Goal: Task Accomplishment & Management: Complete application form

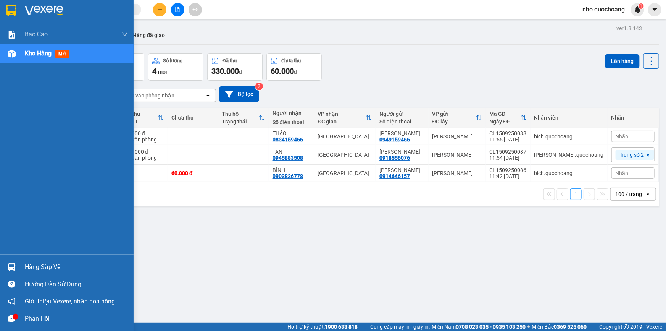
click at [32, 264] on div "Hàng sắp về" at bounding box center [76, 266] width 103 height 11
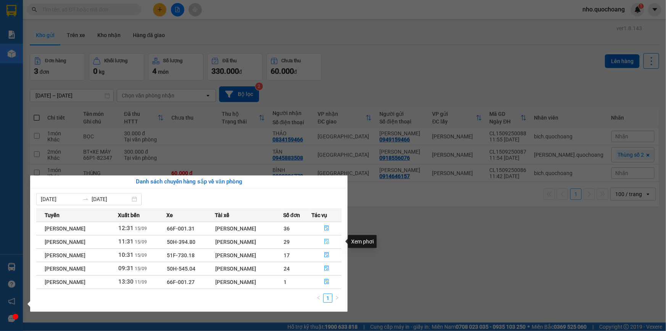
click at [329, 243] on icon "file-done" at bounding box center [327, 241] width 5 height 5
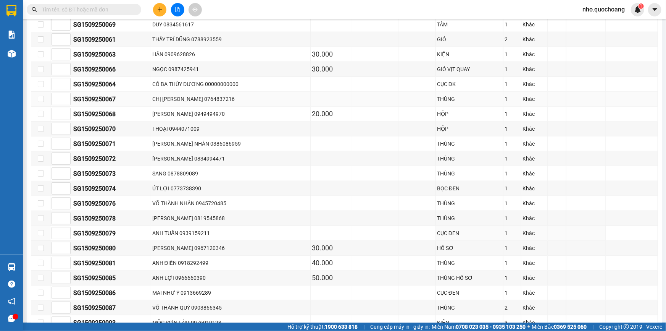
scroll to position [416, 0]
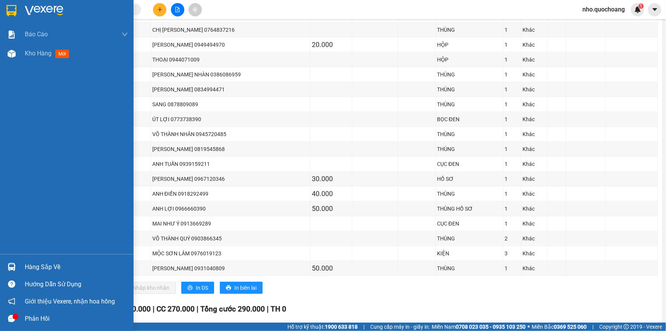
click at [34, 262] on div "Hàng sắp về" at bounding box center [76, 266] width 103 height 11
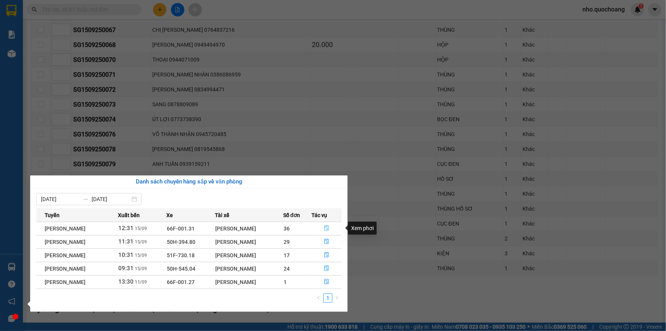
click at [330, 227] on icon "file-done" at bounding box center [326, 227] width 5 height 5
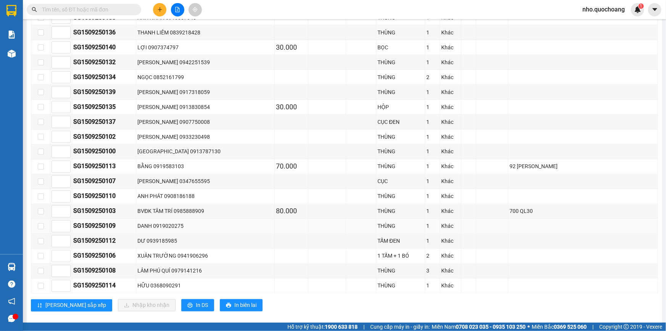
scroll to position [596, 0]
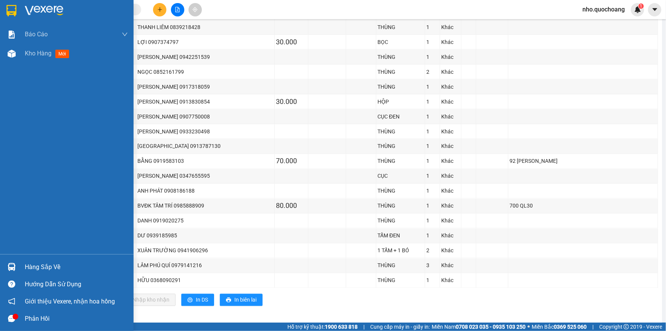
drag, startPoint x: 50, startPoint y: 271, endPoint x: 50, endPoint y: 267, distance: 3.8
click at [50, 269] on div "Hàng sắp về" at bounding box center [76, 266] width 103 height 11
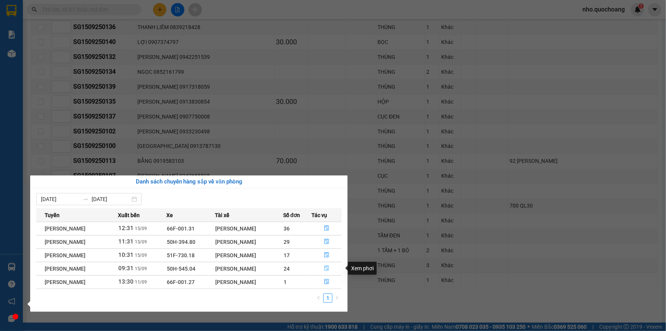
click at [327, 267] on icon "file-done" at bounding box center [326, 267] width 5 height 5
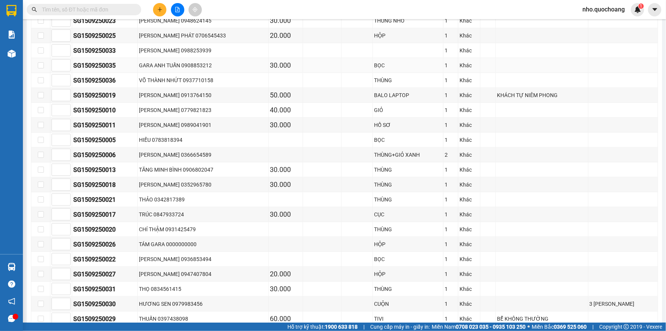
scroll to position [324, 0]
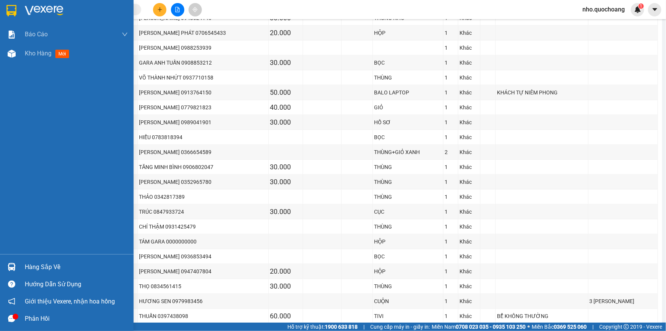
drag, startPoint x: 50, startPoint y: 273, endPoint x: 324, endPoint y: 270, distance: 274.6
click at [55, 271] on div "Hàng sắp về" at bounding box center [67, 266] width 134 height 17
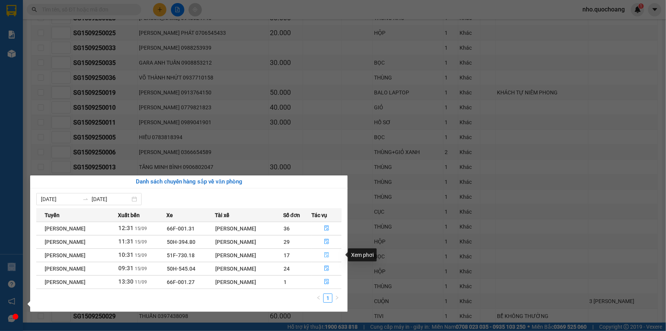
click at [328, 257] on icon "file-done" at bounding box center [327, 254] width 5 height 5
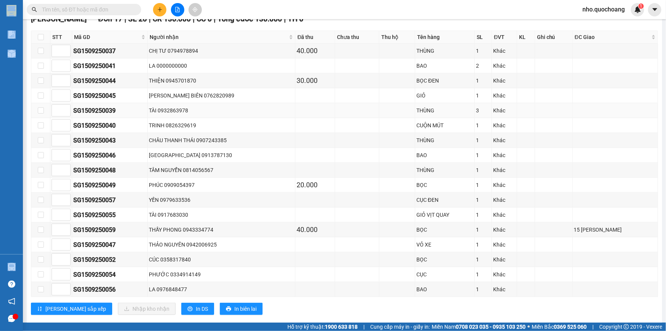
scroll to position [254, 0]
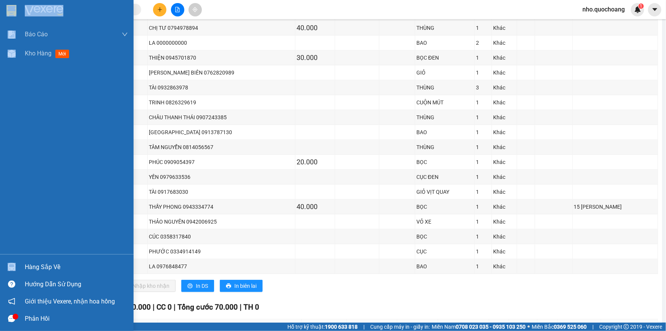
click at [26, 89] on div "Báo cáo Báo cáo dòng tiền (trạm) Doanh số tạo đơn theo VP gửi (trạm) Kho hàng m…" at bounding box center [67, 139] width 134 height 229
click at [44, 59] on div "Kho hàng mới" at bounding box center [76, 53] width 103 height 19
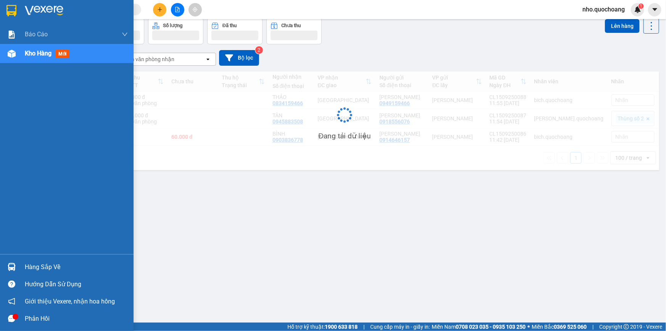
scroll to position [35, 0]
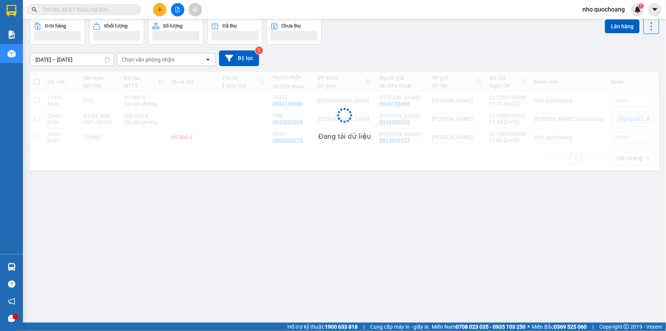
click at [269, 234] on div "ver 1.8.143 Kho gửi Trên xe Kho nhận Hàng đã giao Đơn hàng Khối lượng Số lượng …" at bounding box center [345, 153] width 636 height 331
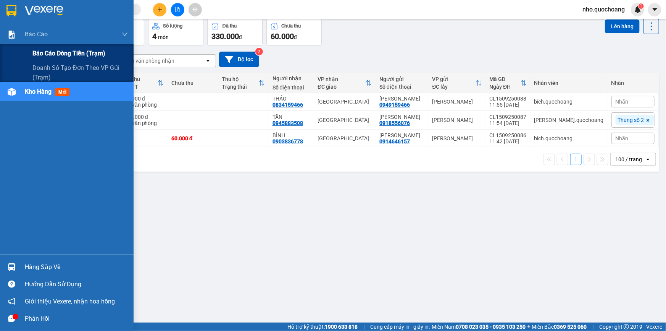
click at [48, 57] on span "Báo cáo dòng tiền (trạm)" at bounding box center [68, 53] width 73 height 10
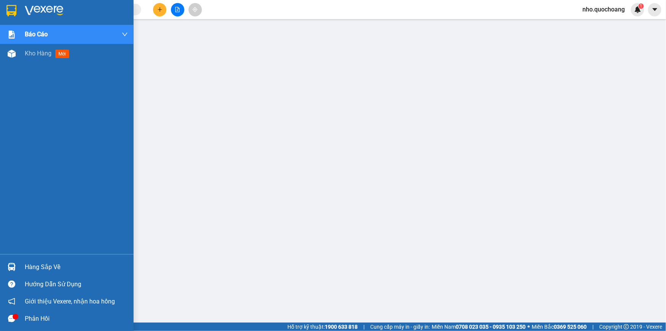
click at [40, 64] on div "Báo cáo Báo cáo dòng tiền (trạm) Doanh số tạo đơn theo VP gửi (trạm) Kho hàng m…" at bounding box center [67, 139] width 134 height 229
click at [42, 60] on div "Kho hàng mới" at bounding box center [76, 53] width 103 height 19
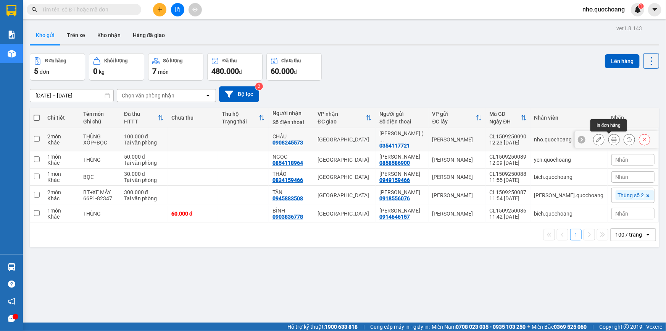
drag, startPoint x: 611, startPoint y: 137, endPoint x: 605, endPoint y: 135, distance: 6.5
click at [612, 137] on icon at bounding box center [614, 139] width 5 height 5
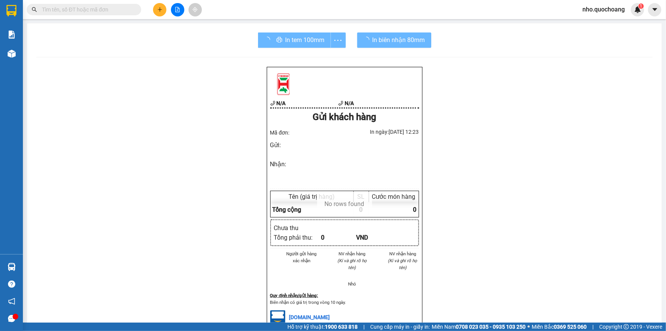
click at [284, 41] on div "In tem 100mm" at bounding box center [302, 39] width 88 height 15
click at [288, 45] on div "In tem 100mm" at bounding box center [302, 39] width 88 height 15
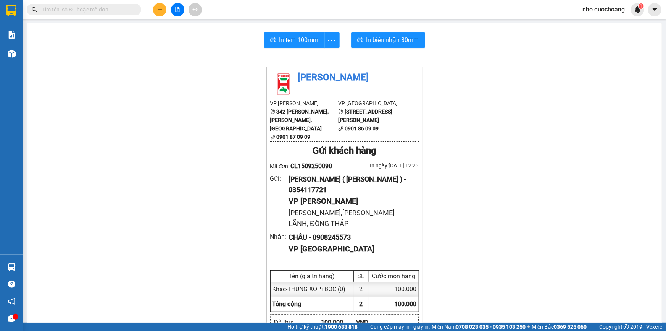
click at [297, 43] on span "In tem 100mm" at bounding box center [299, 40] width 39 height 10
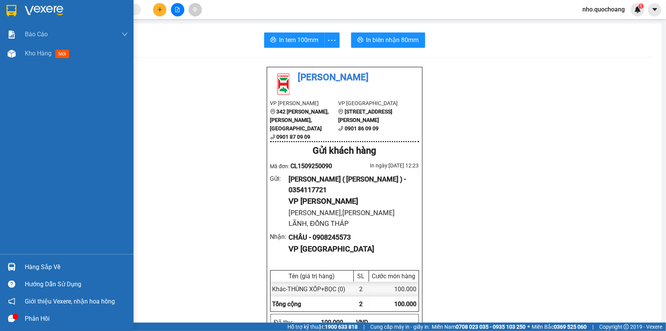
click at [28, 267] on div "Hàng sắp về" at bounding box center [76, 266] width 103 height 11
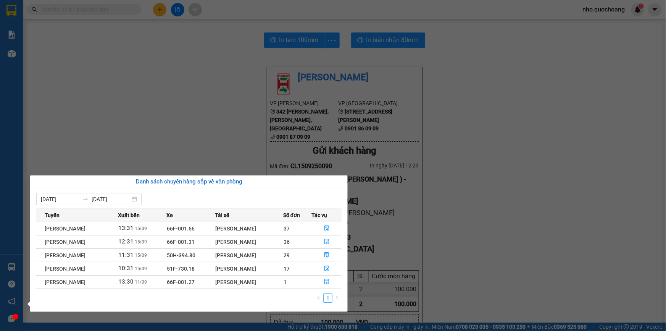
drag, startPoint x: 212, startPoint y: 89, endPoint x: 199, endPoint y: 89, distance: 13.4
click at [208, 89] on section "Kết quả tìm kiếm ( 0 ) Bộ lọc No Data nho.quochoang 1 Báo cáo Báo cáo dòng tiền…" at bounding box center [333, 165] width 666 height 331
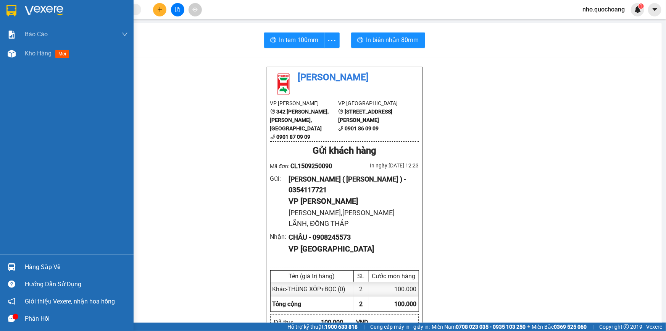
drag, startPoint x: 50, startPoint y: 275, endPoint x: 46, endPoint y: 272, distance: 5.2
click at [50, 275] on div "Hàng sắp về" at bounding box center [67, 266] width 134 height 17
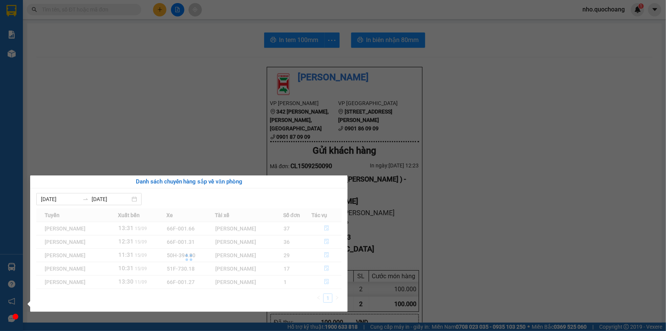
click at [207, 162] on section "Kết quả tìm kiếm ( 0 ) Bộ lọc No Data nho.quochoang 1 Báo cáo Báo cáo dòng tiền…" at bounding box center [333, 165] width 666 height 331
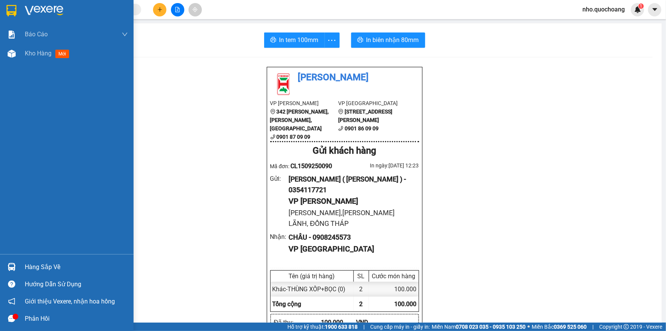
click at [45, 265] on div "Hàng sắp về" at bounding box center [76, 266] width 103 height 11
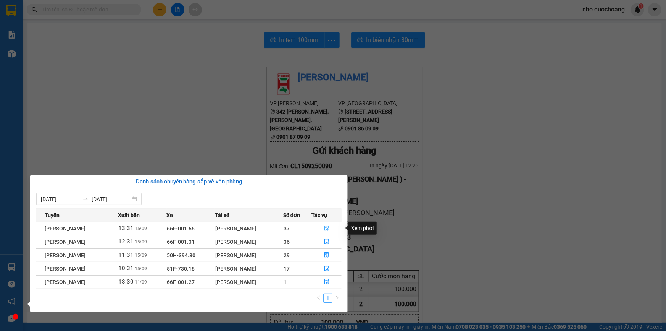
click at [330, 229] on icon "file-done" at bounding box center [326, 227] width 5 height 5
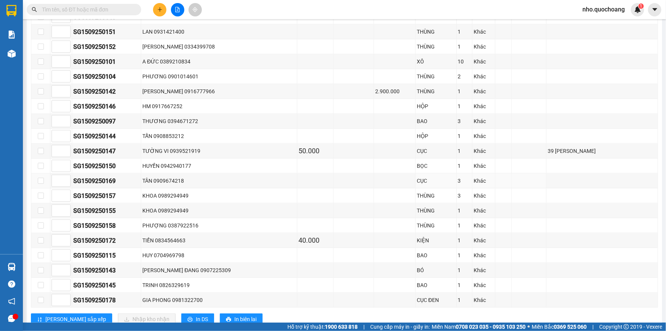
scroll to position [451, 0]
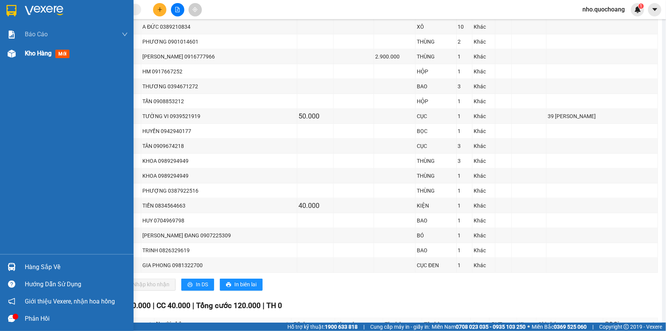
click at [34, 53] on span "Kho hàng" at bounding box center [38, 53] width 27 height 7
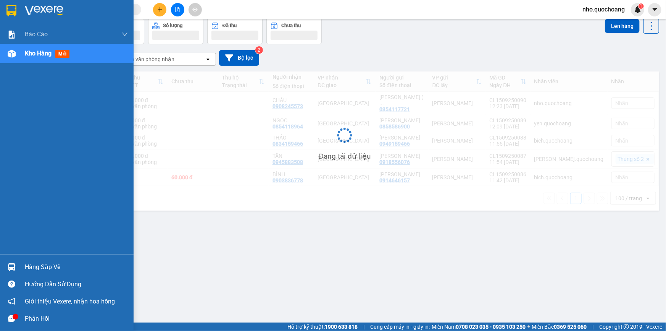
scroll to position [35, 0]
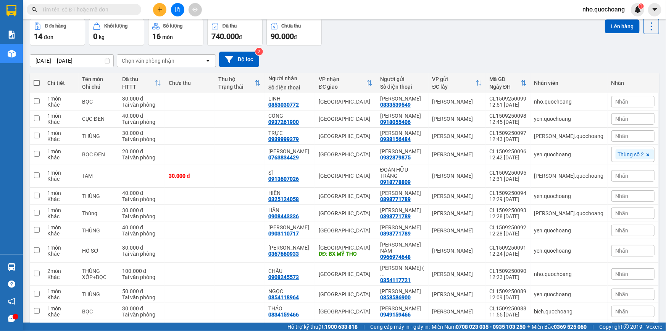
click at [156, 7] on button at bounding box center [159, 9] width 13 height 13
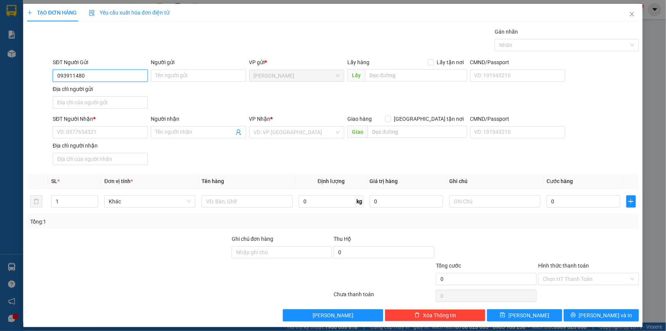
type input "0939114802"
drag, startPoint x: 108, startPoint y: 88, endPoint x: 108, endPoint y: 107, distance: 19.1
click at [108, 90] on div "0939114802 - [PERSON_NAME] NGA" at bounding box center [100, 91] width 87 height 8
type input "[PERSON_NAME] NGA"
type input "0939114802"
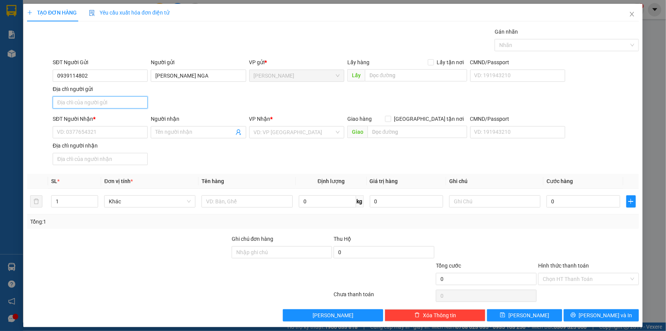
click at [95, 103] on input "Địa chỉ người gửi" at bounding box center [100, 102] width 95 height 12
type input "k"
type input "[PERSON_NAME],[PERSON_NAME] LÃNH,ĐỒNG THÁP"
click at [118, 132] on input "SĐT Người Nhận *" at bounding box center [100, 132] width 95 height 12
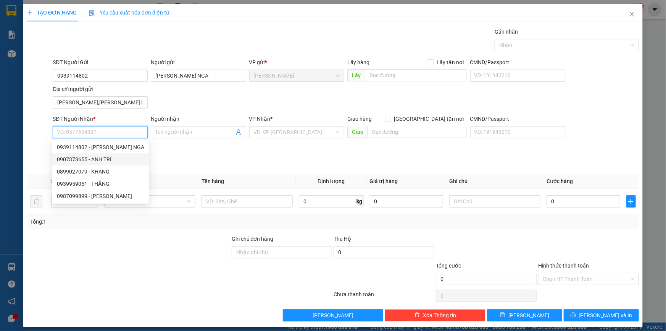
click at [107, 160] on div "0907373655 - ANH TRÍ" at bounding box center [100, 159] width 87 height 8
type input "0907373655"
type input "ANH TRÍ"
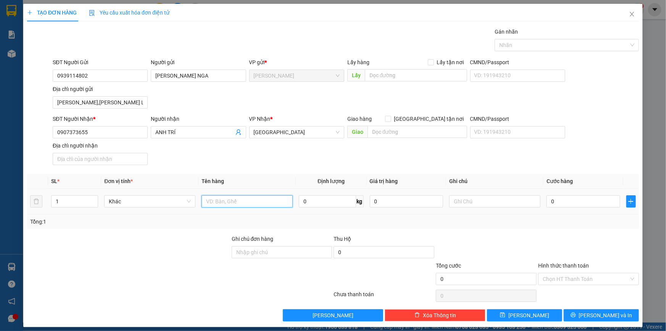
click at [212, 203] on input "text" at bounding box center [247, 201] width 91 height 12
type input "THÙNG XỐP"
click at [587, 198] on input "0" at bounding box center [584, 201] width 74 height 12
type input "7"
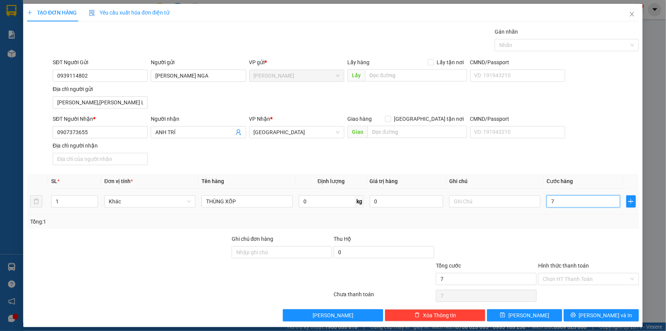
type input "7"
type input "70"
type input "70.000"
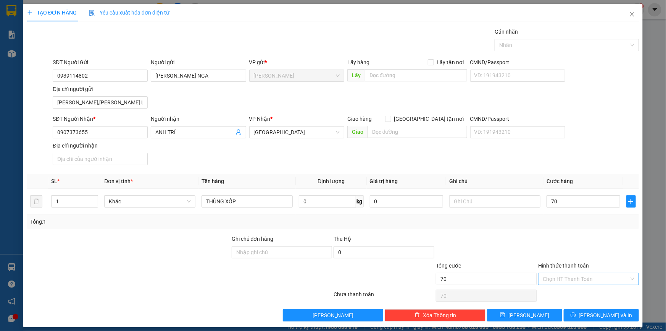
type input "70.000"
click at [558, 283] on input "Hình thức thanh toán" at bounding box center [586, 278] width 86 height 11
click at [561, 280] on input "Hình thức thanh toán" at bounding box center [586, 278] width 86 height 11
click at [568, 299] on div "Tại văn phòng" at bounding box center [584, 293] width 100 height 12
type input "0"
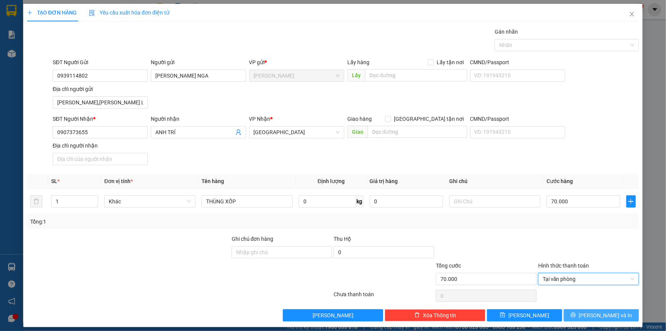
click at [588, 314] on button "[PERSON_NAME] và In" at bounding box center [601, 315] width 75 height 12
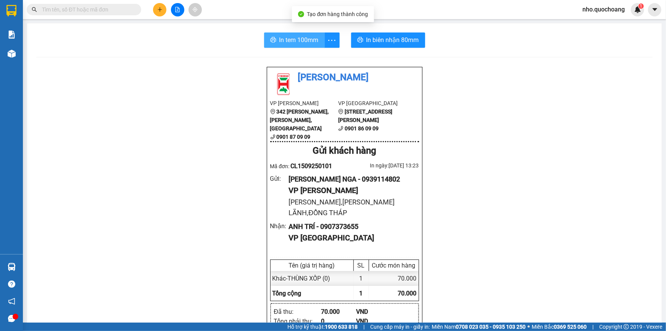
click at [292, 43] on span "In tem 100mm" at bounding box center [299, 40] width 39 height 10
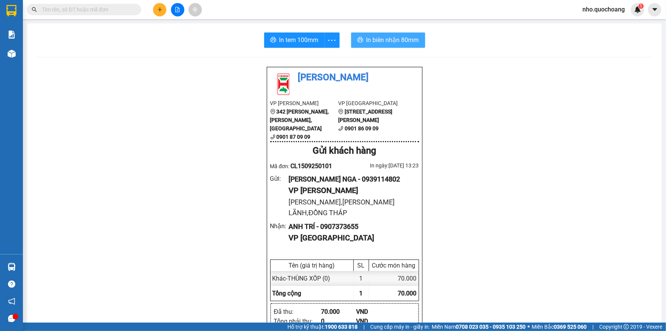
click at [382, 45] on button "In biên nhận 80mm" at bounding box center [388, 39] width 74 height 15
drag, startPoint x: 371, startPoint y: 22, endPoint x: 371, endPoint y: 27, distance: 5.0
click at [371, 23] on main "In tem 100mm In biên nhận 80mm Quốc Hoàng VP [PERSON_NAME] 342 [PERSON_NAME], […" at bounding box center [333, 161] width 666 height 322
click at [371, 28] on div "In tem 100mm In biên nhận 80mm Quốc Hoàng VP [PERSON_NAME] 342 [PERSON_NAME], […" at bounding box center [344, 333] width 635 height 620
click at [371, 31] on div "In tem 100mm In biên nhận 80mm Quốc Hoàng VP [PERSON_NAME] 342 [PERSON_NAME], […" at bounding box center [344, 333] width 635 height 620
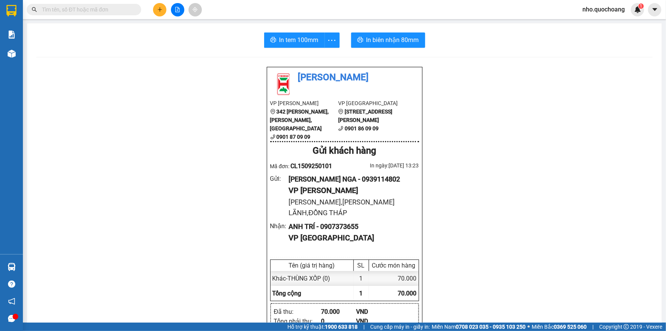
click at [367, 51] on div "In tem 100mm In biên nhận 80mm Quốc Hoàng VP [PERSON_NAME] 342 [PERSON_NAME], […" at bounding box center [344, 333] width 635 height 620
drag, startPoint x: 372, startPoint y: 45, endPoint x: 384, endPoint y: 37, distance: 14.8
click at [372, 45] on button "In biên nhận 80mm" at bounding box center [388, 39] width 74 height 15
click at [384, 37] on span "In biên nhận 80mm" at bounding box center [393, 40] width 53 height 10
click at [381, 42] on span "In biên nhận 80mm" at bounding box center [393, 40] width 53 height 10
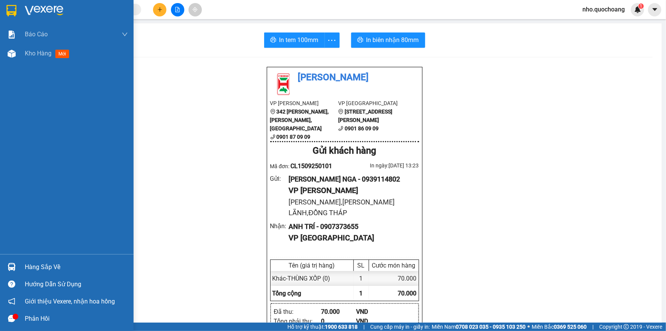
click at [51, 264] on div "Hàng sắp về" at bounding box center [76, 266] width 103 height 11
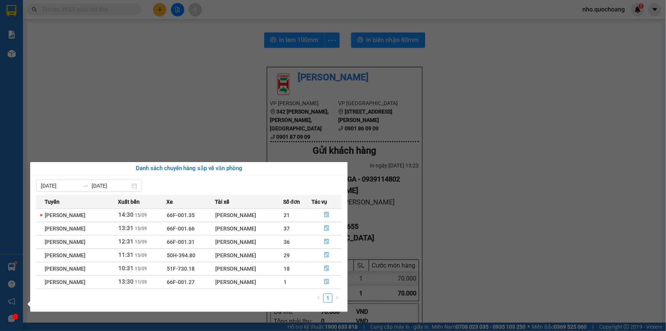
drag, startPoint x: 130, startPoint y: 113, endPoint x: 142, endPoint y: 4, distance: 110.2
click at [130, 87] on section "Kết quả tìm kiếm ( 0 ) Bộ lọc No Data nho.quochoang 1 Báo cáo Báo cáo dòng tiền…" at bounding box center [333, 165] width 666 height 331
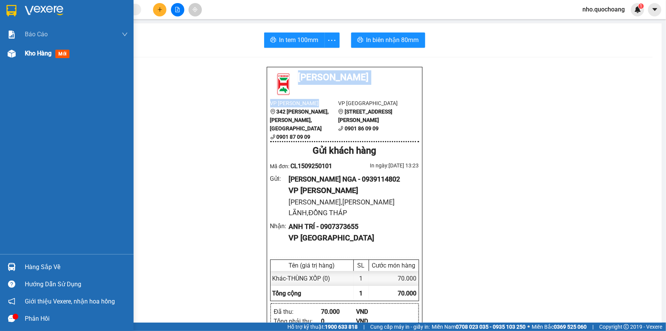
click at [32, 57] on div "Kho hàng mới" at bounding box center [49, 53] width 48 height 10
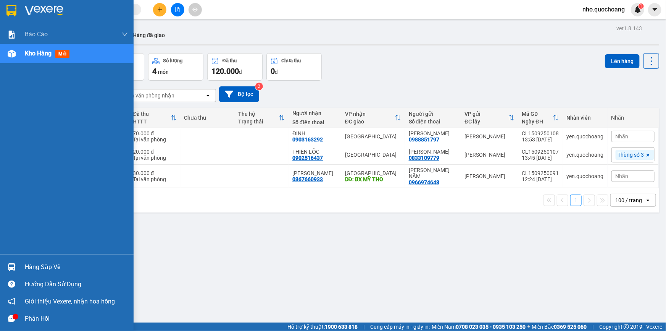
click at [27, 265] on div "Hàng sắp về" at bounding box center [76, 266] width 103 height 11
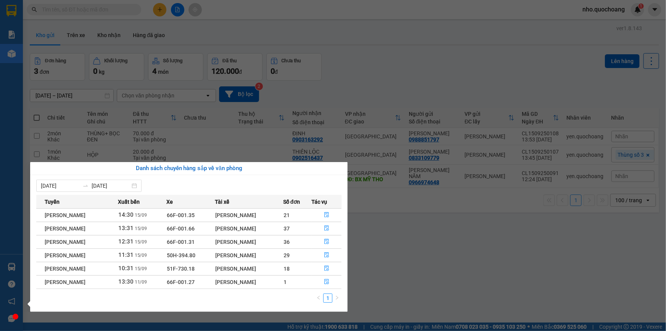
drag, startPoint x: 469, startPoint y: 100, endPoint x: 448, endPoint y: 99, distance: 21.0
click at [468, 100] on section "Kết quả tìm kiếm ( 0 ) Bộ lọc No Data nho.quochoang 1 Báo cáo Báo cáo dòng tiền…" at bounding box center [333, 165] width 666 height 331
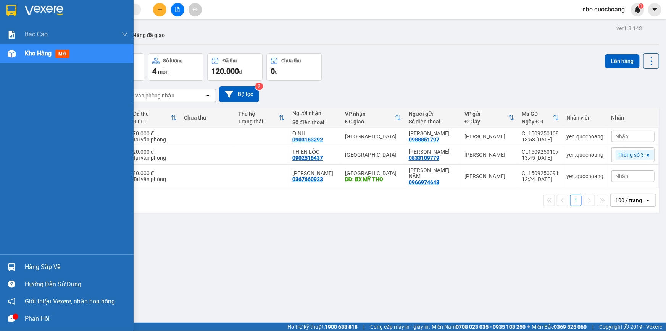
click at [27, 264] on div "Hàng sắp về" at bounding box center [76, 266] width 103 height 11
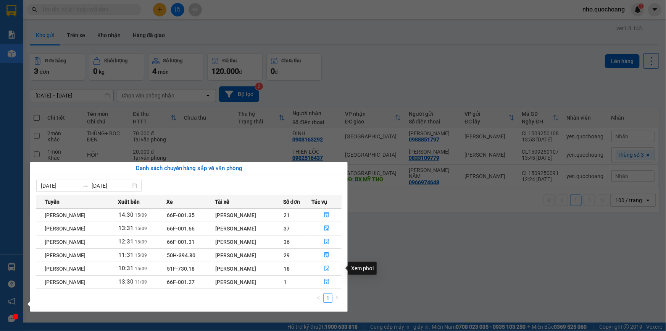
click at [327, 271] on icon "file-done" at bounding box center [326, 267] width 5 height 5
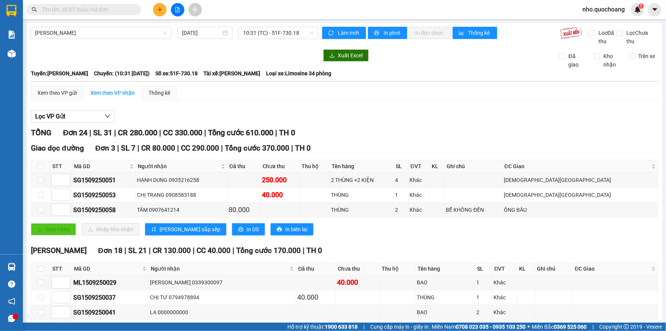
scroll to position [139, 0]
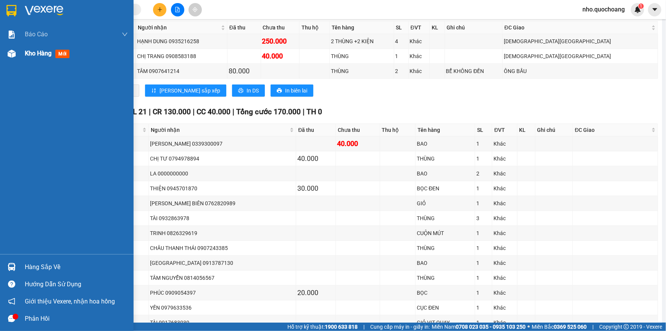
click at [38, 54] on span "Kho hàng" at bounding box center [38, 53] width 27 height 7
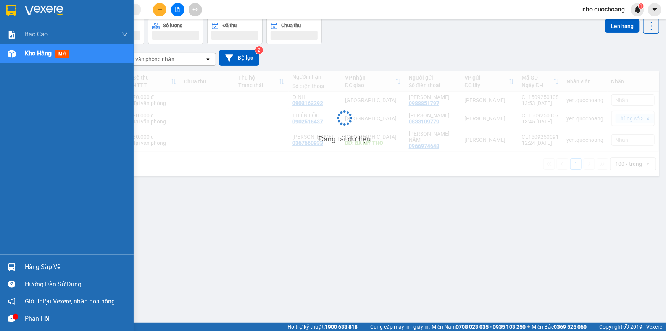
scroll to position [35, 0]
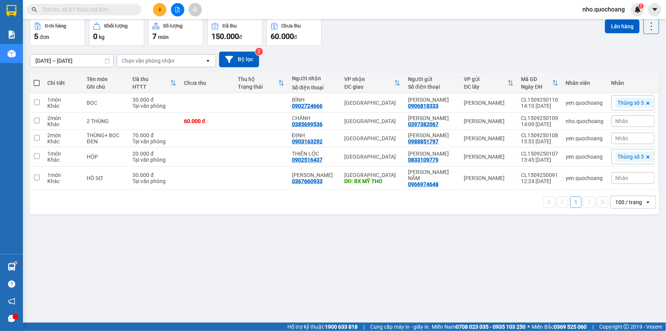
click at [113, 2] on div "Kết quả tìm kiếm ( 0 ) Bộ lọc No Data nho.quochoang 1" at bounding box center [333, 9] width 666 height 19
click at [109, 13] on input "text" at bounding box center [87, 9] width 90 height 8
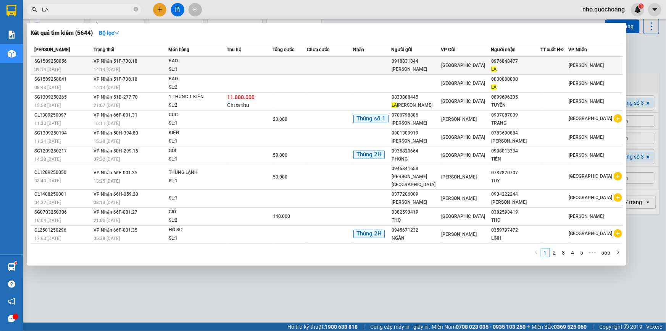
type input "LA"
click at [394, 69] on td "0918831844 [PERSON_NAME]" at bounding box center [416, 66] width 50 height 18
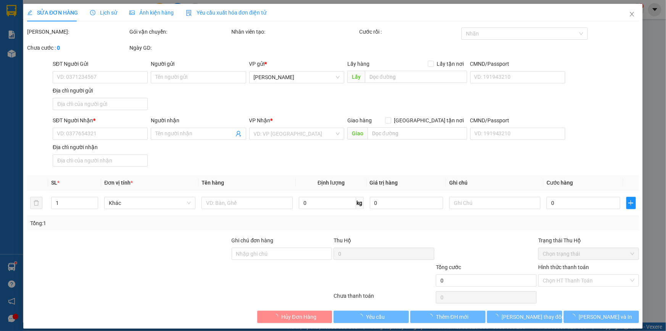
type input "0918831844"
type input "[PERSON_NAME]"
type input "HẺM 52 TÂN THỚI NHẤT NĂM QUẬN 12 HCM"
type input "0976848477"
type input "LA"
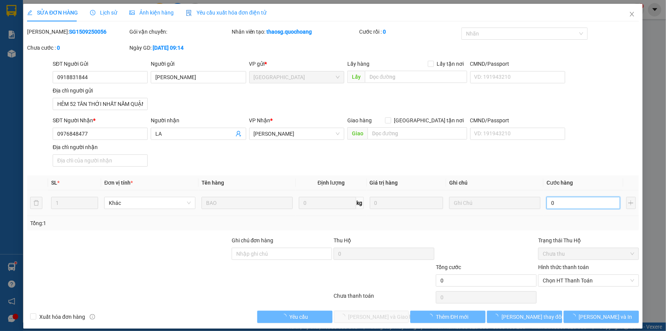
click at [574, 204] on input "0" at bounding box center [584, 203] width 74 height 12
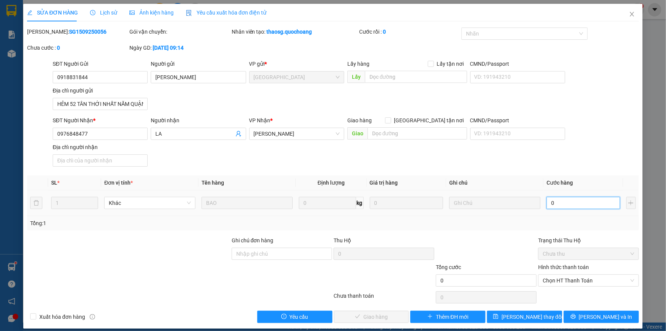
type input "4"
type input "40"
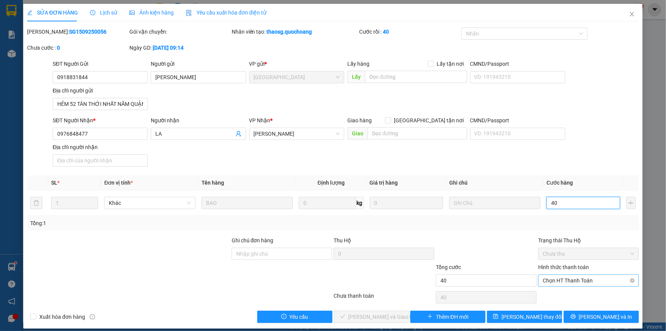
drag, startPoint x: 556, startPoint y: 276, endPoint x: 557, endPoint y: 285, distance: 8.8
click at [557, 277] on span "Chọn HT Thanh Toán" at bounding box center [589, 280] width 92 height 11
type input "40"
type input "40.000"
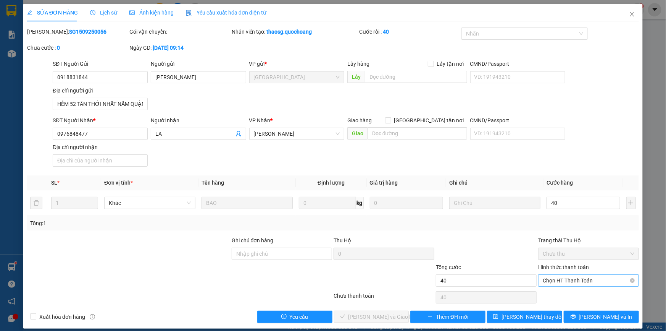
type input "40.000"
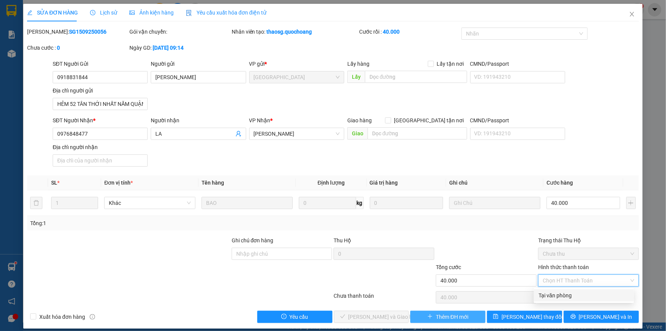
drag, startPoint x: 558, startPoint y: 293, endPoint x: 428, endPoint y: 320, distance: 132.6
click at [558, 294] on div "Tại văn phòng" at bounding box center [584, 295] width 91 height 8
type input "0"
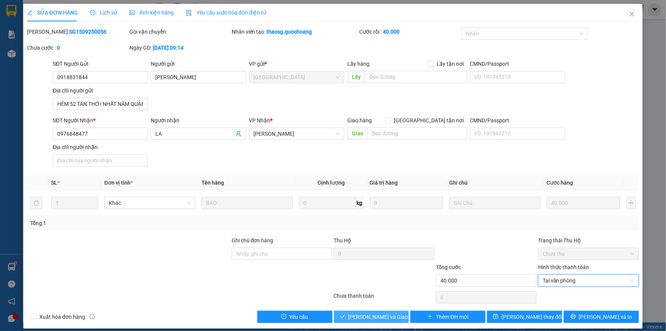
drag, startPoint x: 364, startPoint y: 318, endPoint x: 417, endPoint y: 286, distance: 62.0
click at [364, 317] on span "[PERSON_NAME] và Giao hàng" at bounding box center [385, 316] width 73 height 8
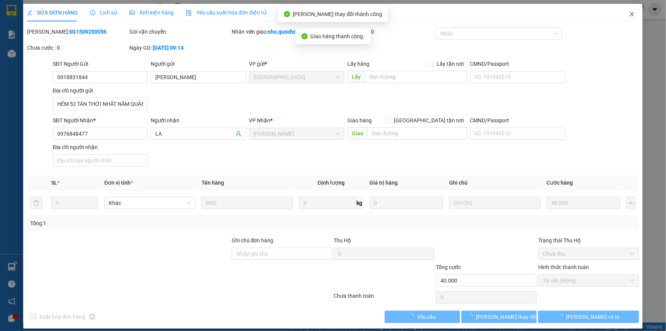
click at [629, 16] on icon "close" at bounding box center [632, 14] width 6 height 6
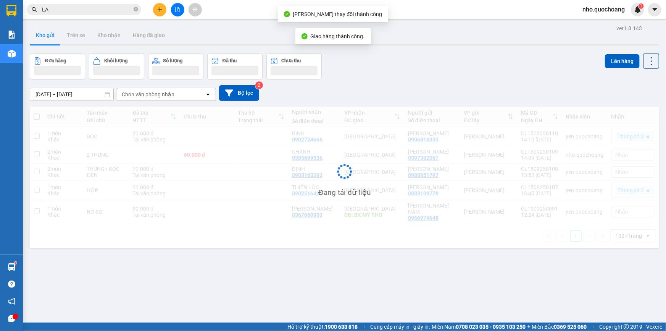
click at [106, 9] on input "LA" at bounding box center [87, 9] width 90 height 8
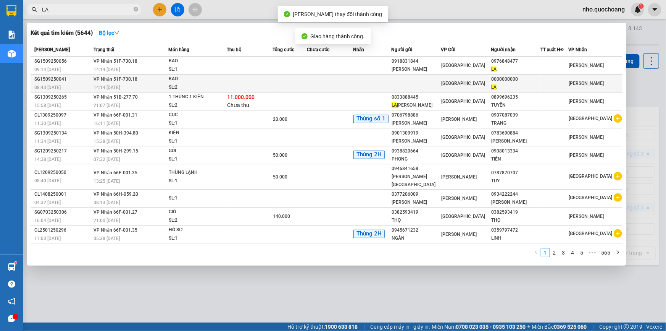
click at [444, 87] on td "[GEOGRAPHIC_DATA]" at bounding box center [466, 83] width 50 height 18
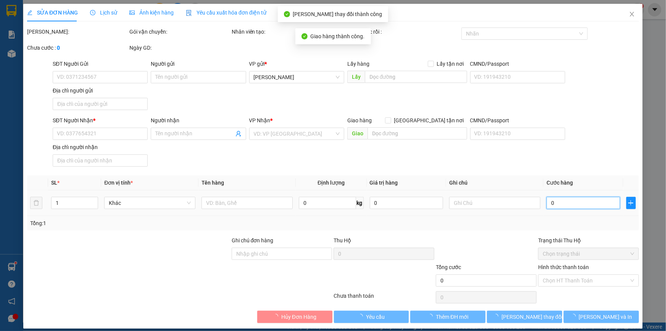
click at [558, 202] on input "0" at bounding box center [584, 203] width 74 height 12
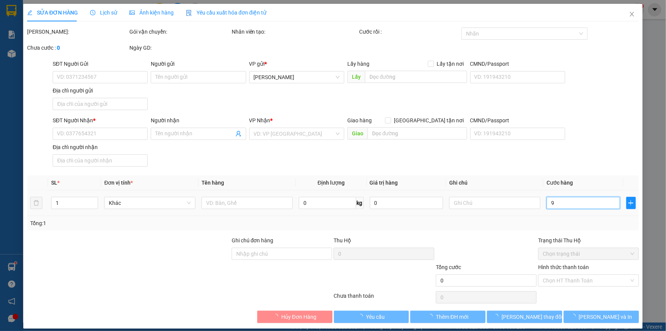
type input "98"
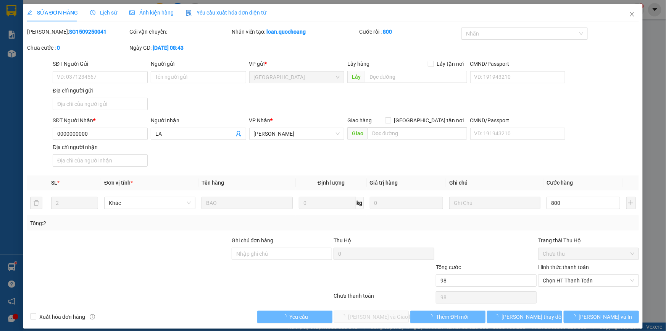
type input "0000000000"
type input "LA"
type input "800"
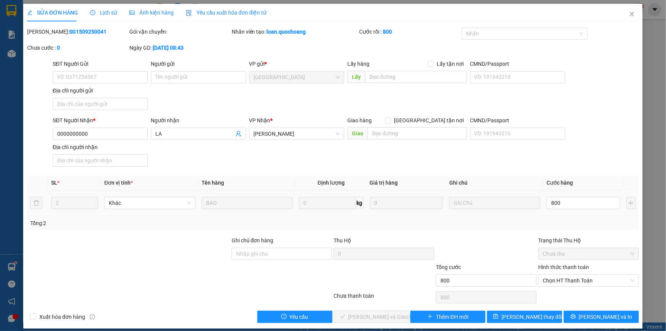
type input "800"
type input "800.000"
drag, startPoint x: 569, startPoint y: 210, endPoint x: 445, endPoint y: 224, distance: 124.9
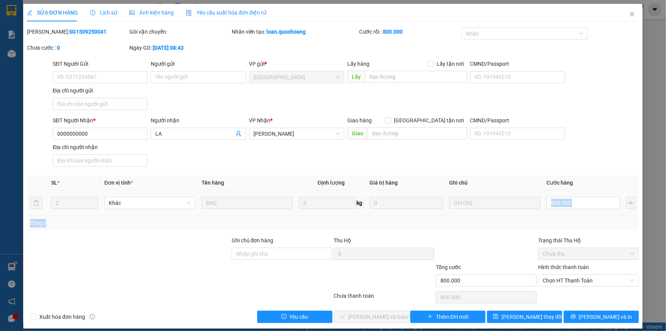
click at [445, 222] on div "SL * Đơn vị tính * Tên hàng Định lượng Giá trị hàng Ghi chú Cước hàng 2 Khác BA…" at bounding box center [333, 202] width 612 height 55
type input "0"
click at [574, 202] on input "Tổng: 2" at bounding box center [584, 203] width 74 height 12
drag, startPoint x: 597, startPoint y: 201, endPoint x: 454, endPoint y: 231, distance: 146.1
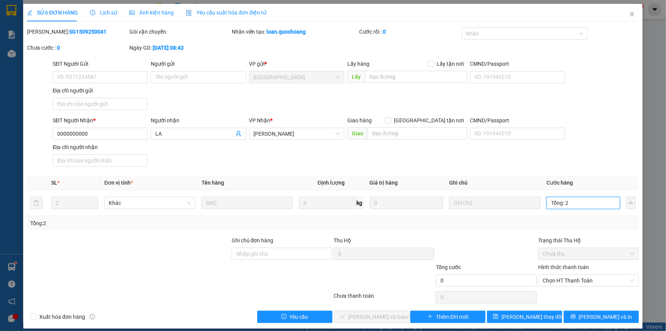
click at [450, 230] on div "Total Paid Fee 0 Total UnPaid Fee 0 Cash Collection Total Fee Mã ĐH: SG15092500…" at bounding box center [333, 174] width 612 height 295
type input "0"
type input "8"
type input "08"
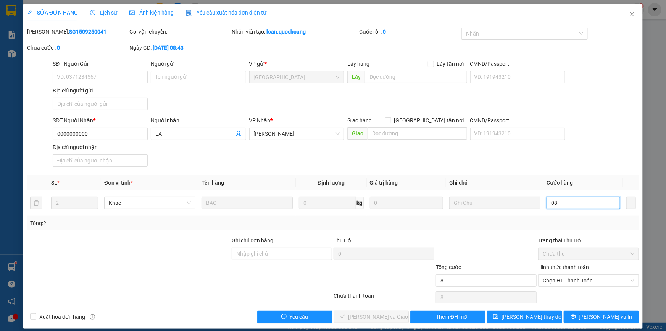
type input "80"
click at [561, 278] on span "Chọn HT Thanh Toán" at bounding box center [589, 280] width 92 height 11
type input "080"
type input "80.000"
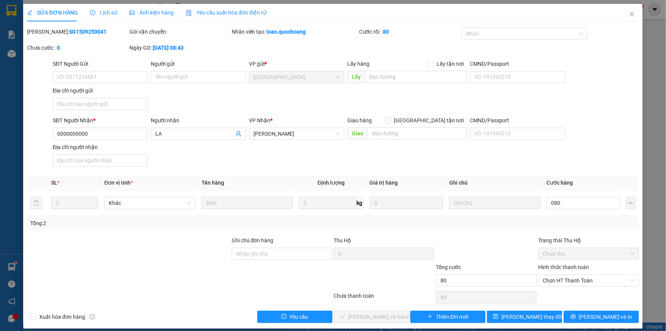
type input "80.000"
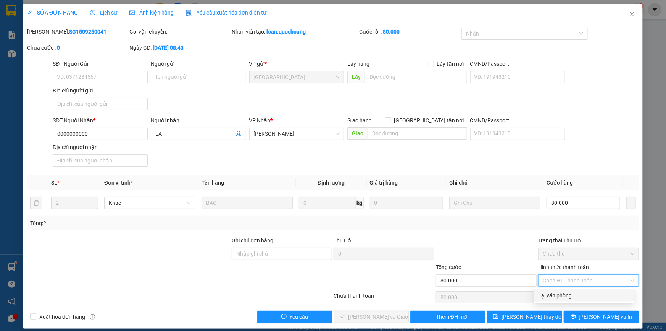
drag, startPoint x: 566, startPoint y: 292, endPoint x: 523, endPoint y: 291, distance: 43.2
click at [565, 292] on div "Tại văn phòng" at bounding box center [584, 295] width 91 height 8
type input "0"
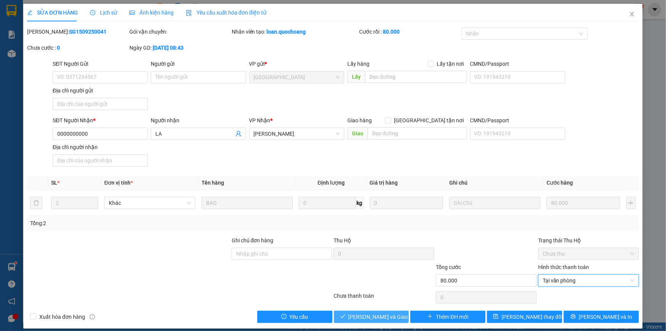
drag, startPoint x: 384, startPoint y: 314, endPoint x: 546, endPoint y: 203, distance: 195.9
click at [384, 314] on span "[PERSON_NAME] và Giao hàng" at bounding box center [385, 316] width 73 height 8
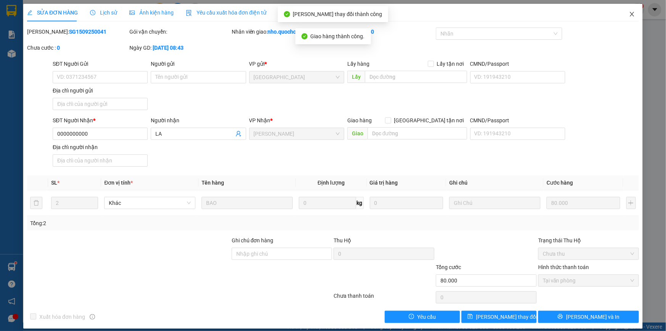
click at [629, 15] on icon "close" at bounding box center [632, 14] width 6 height 6
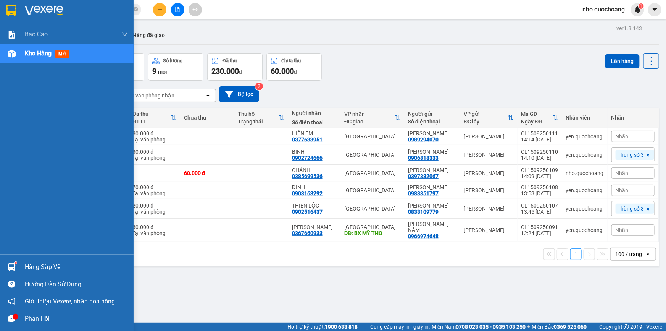
click at [44, 270] on div "Hàng sắp về" at bounding box center [76, 266] width 103 height 11
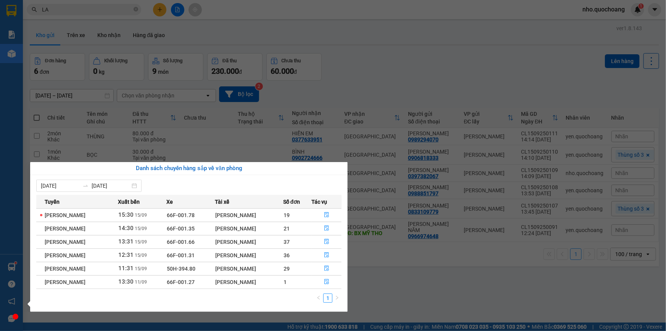
click at [167, 267] on td "11:31 [DATE]" at bounding box center [142, 268] width 49 height 13
click at [181, 266] on span "50H-394.80" at bounding box center [181, 268] width 29 height 6
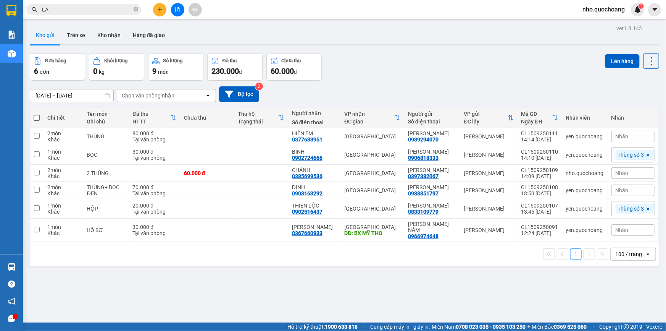
click at [457, 299] on section "Kết quả tìm kiếm ( 5644 ) Bộ lọc Mã ĐH Trạng thái Món hàng Thu hộ Tổng cước Chư…" at bounding box center [333, 165] width 666 height 331
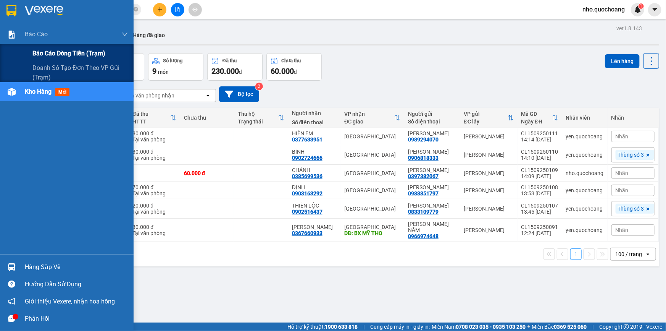
click at [44, 60] on div "Báo cáo dòng tiền (trạm)" at bounding box center [79, 53] width 95 height 19
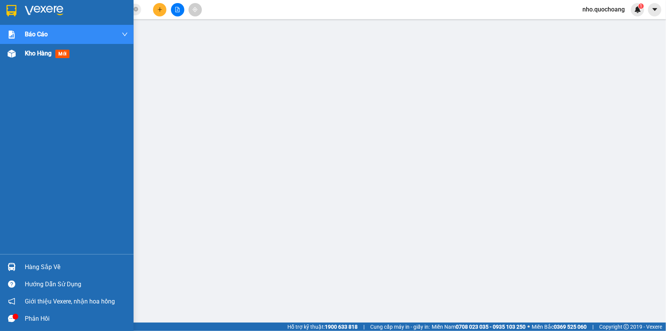
click at [28, 57] on div "Kho hàng mới" at bounding box center [49, 53] width 48 height 10
